Goal: Obtain resource: Download file/media

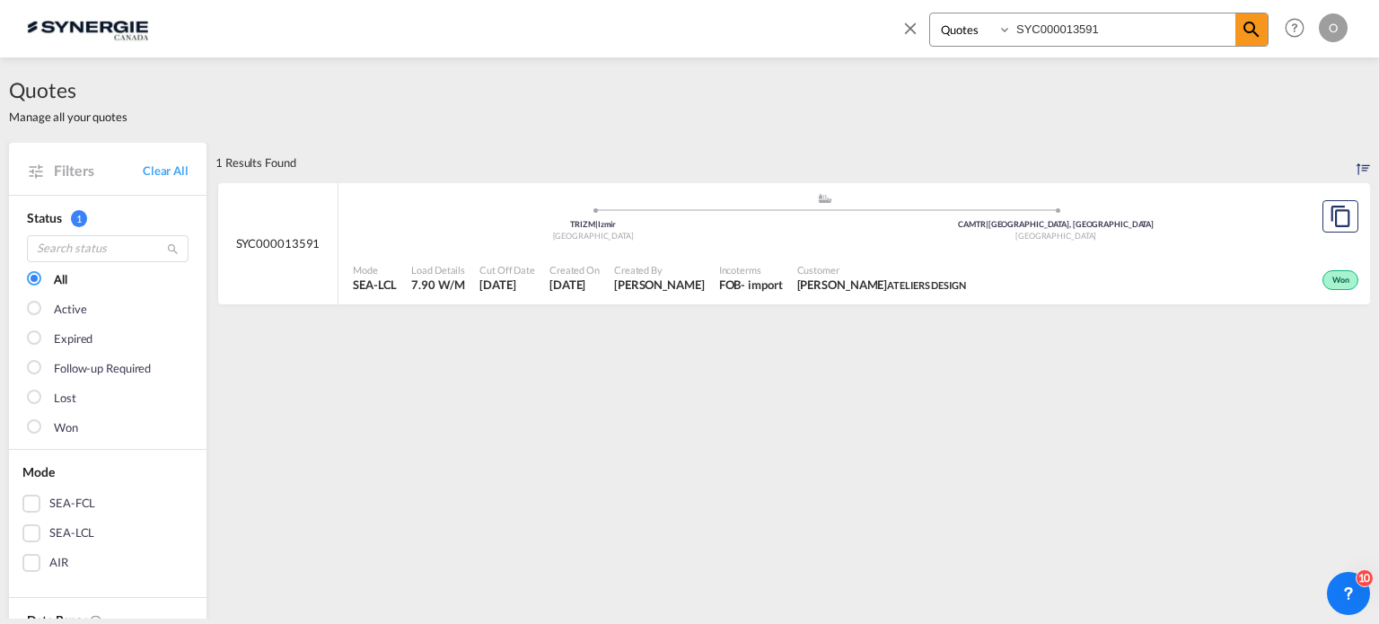
select select "Quotes"
click at [1094, 24] on input "SYC000013591" at bounding box center [1124, 28] width 224 height 31
paste input "736"
type input "SYC000013736"
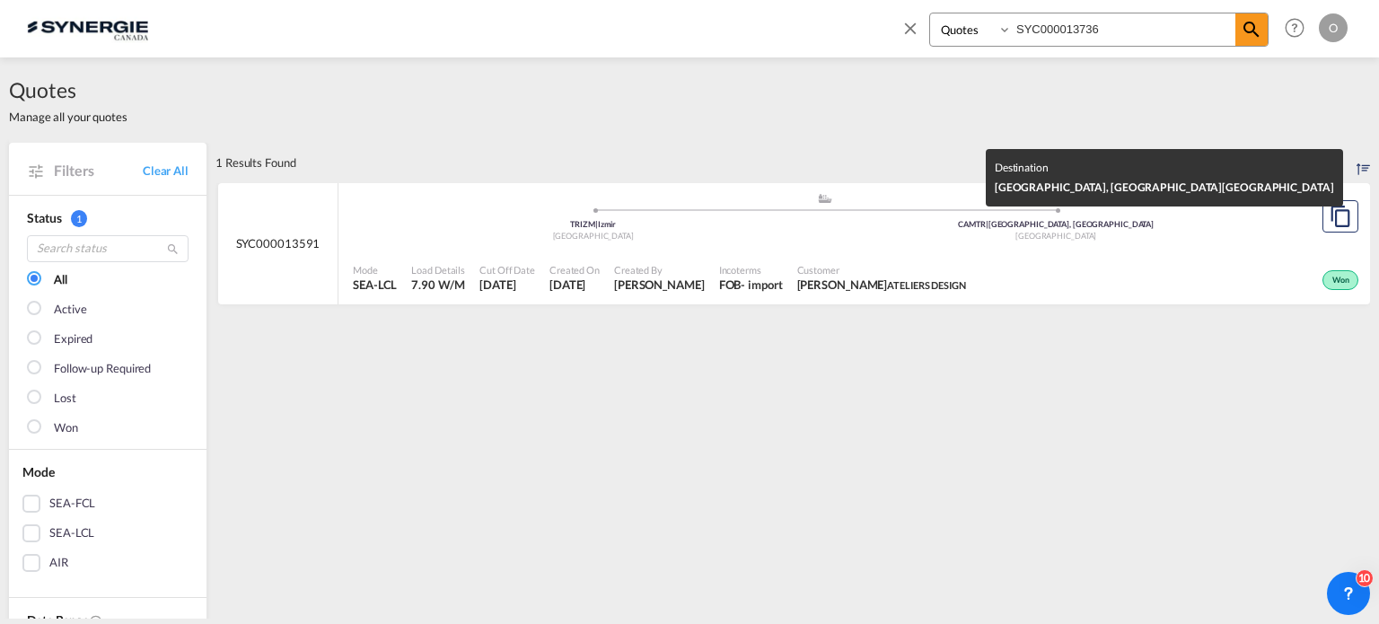
click at [825, 236] on div "[GEOGRAPHIC_DATA]" at bounding box center [1056, 237] width 463 height 12
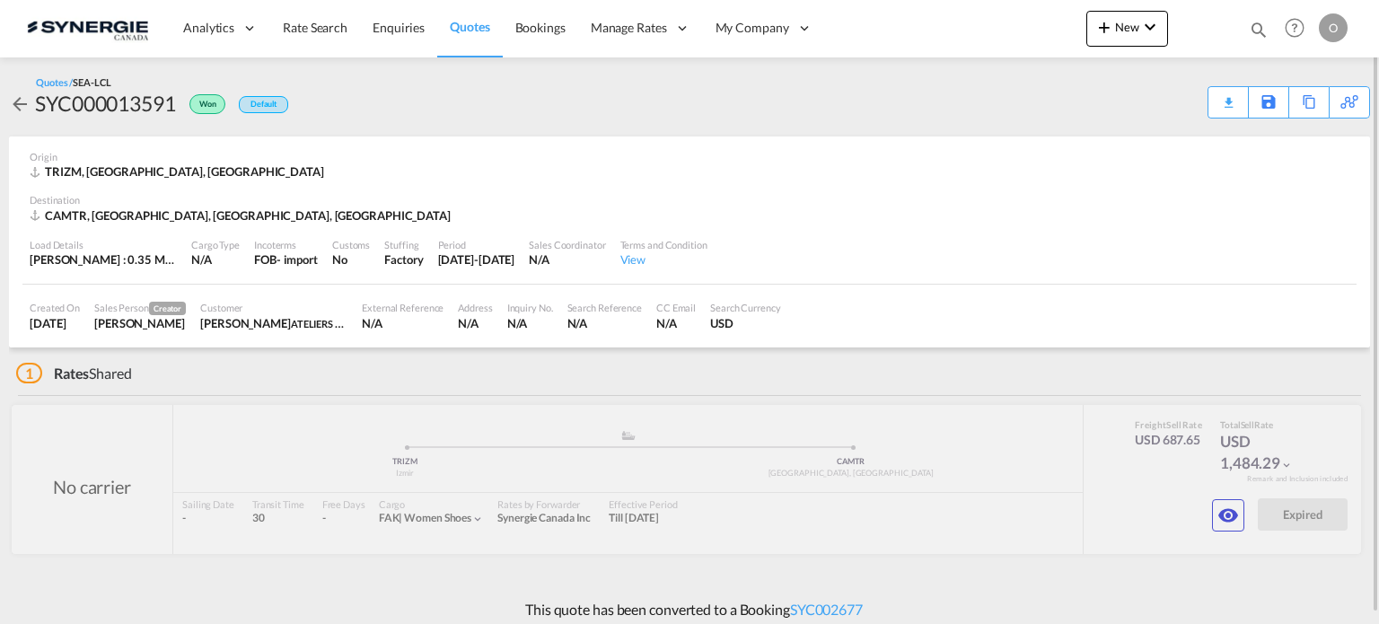
drag, startPoint x: 1259, startPoint y: 28, endPoint x: 1183, endPoint y: 35, distance: 75.7
click at [1258, 27] on md-icon "icon-magnify" at bounding box center [1259, 30] width 20 height 20
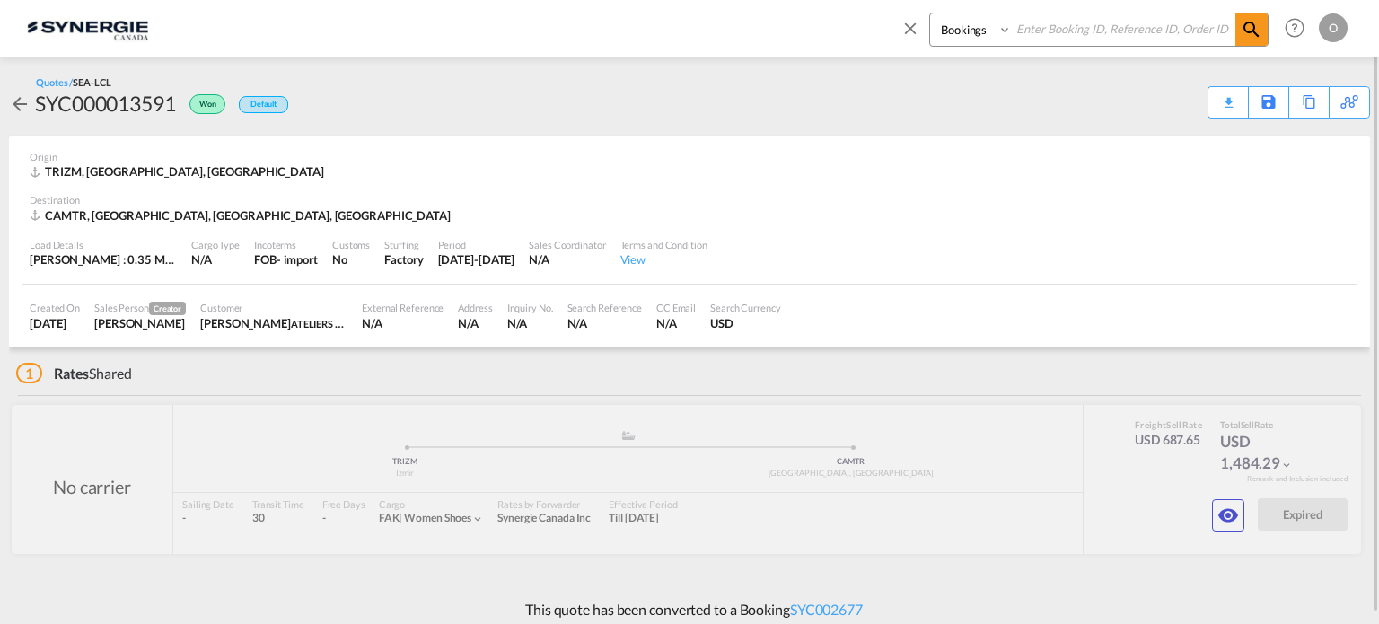
click at [987, 28] on select "Bookings Quotes Enquiries" at bounding box center [972, 29] width 85 height 32
click at [930, 13] on select "Bookings Quotes Enquiries" at bounding box center [972, 29] width 85 height 32
drag, startPoint x: 980, startPoint y: 31, endPoint x: 980, endPoint y: 45, distance: 13.5
click at [980, 31] on select "Bookings Quotes Enquiries" at bounding box center [972, 29] width 85 height 32
select select "Quotes"
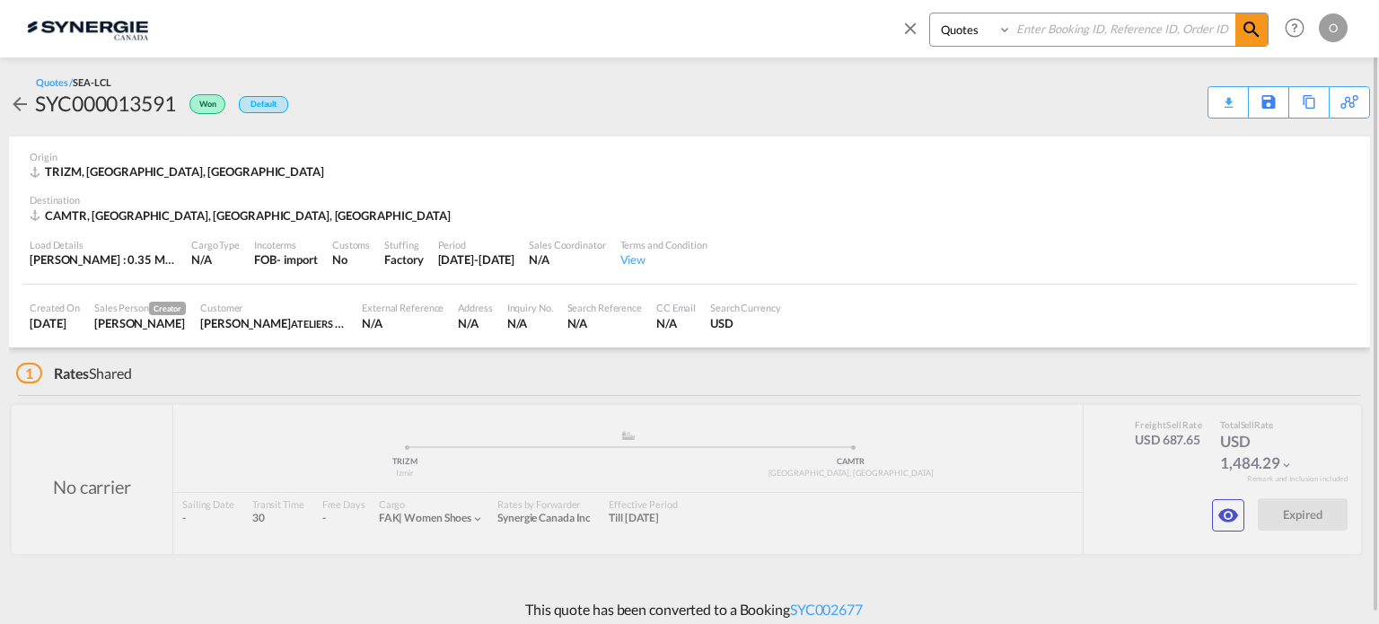
click at [930, 13] on select "Bookings Quotes Enquiries" at bounding box center [972, 29] width 85 height 32
click at [1062, 21] on input at bounding box center [1124, 28] width 224 height 31
paste input "SYC000013736"
type input "SYC000013736"
click at [1250, 36] on md-icon "icon-magnify" at bounding box center [1252, 30] width 22 height 22
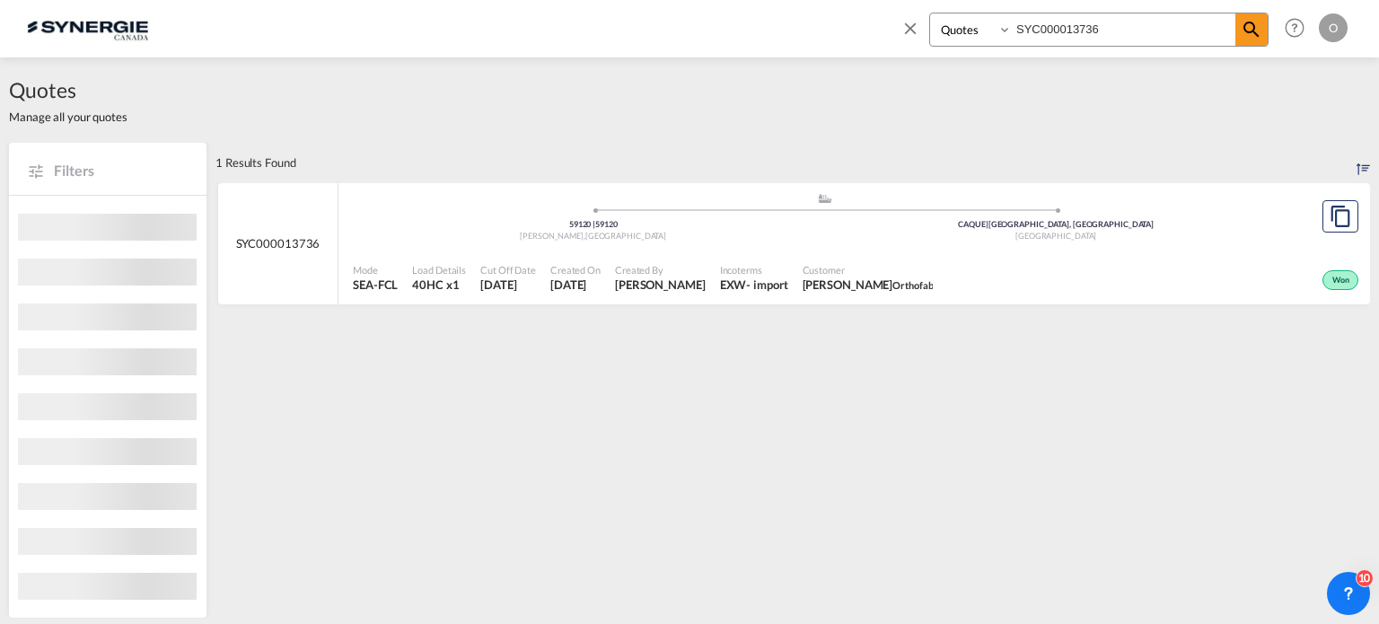
click at [1070, 214] on ul ".a{fill:#aaa8ad;} .a{fill:#aaa8ad;} 59120 | [GEOGRAPHIC_DATA][PERSON_NAME] | [G…" at bounding box center [825, 214] width 926 height 9
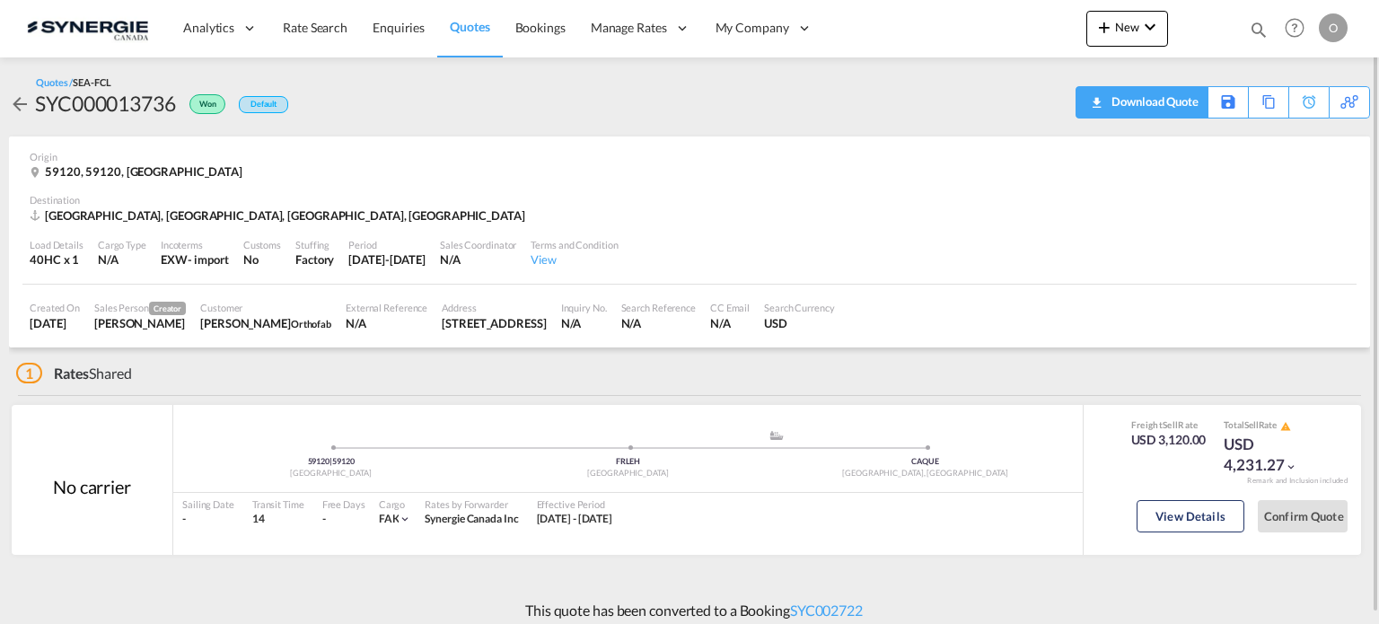
click at [1184, 101] on div "Download Quote" at bounding box center [1153, 101] width 92 height 29
